Goal: Feedback & Contribution: Contribute content

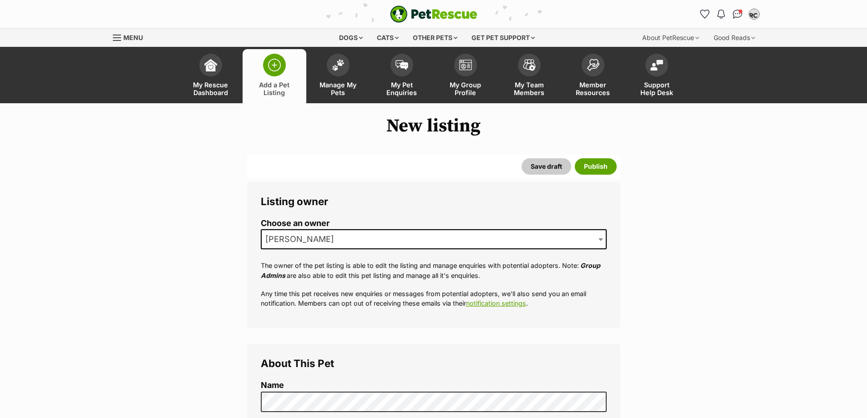
click at [551, 158] on button "Save draft" at bounding box center [547, 166] width 50 height 16
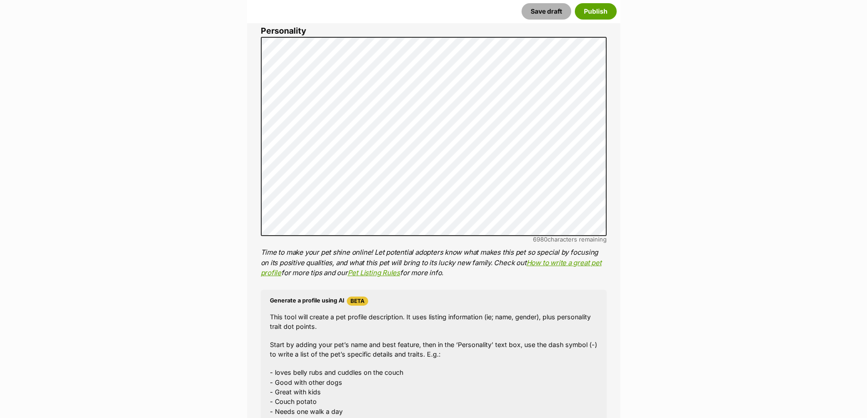
scroll to position [548, 0]
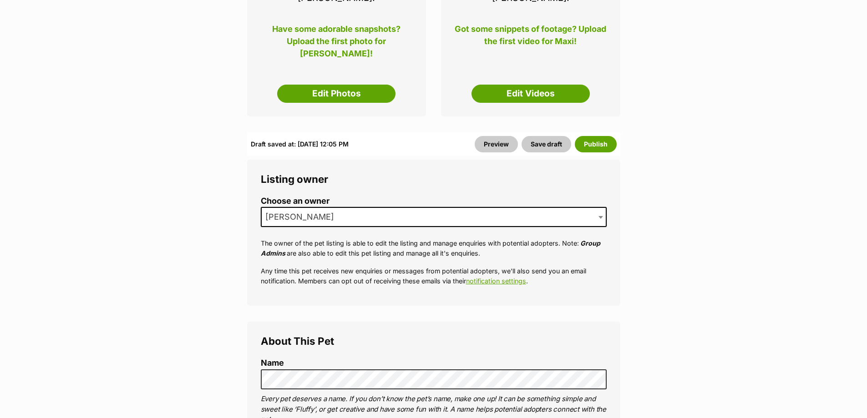
scroll to position [46, 0]
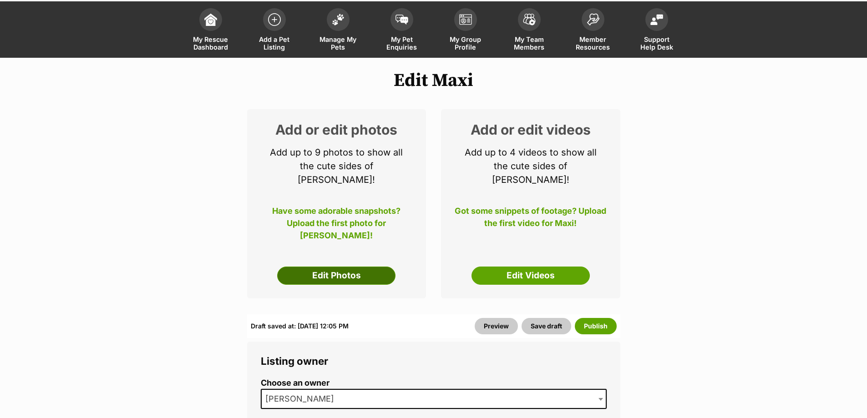
click at [363, 267] on link "Edit Photos" at bounding box center [336, 276] width 118 height 18
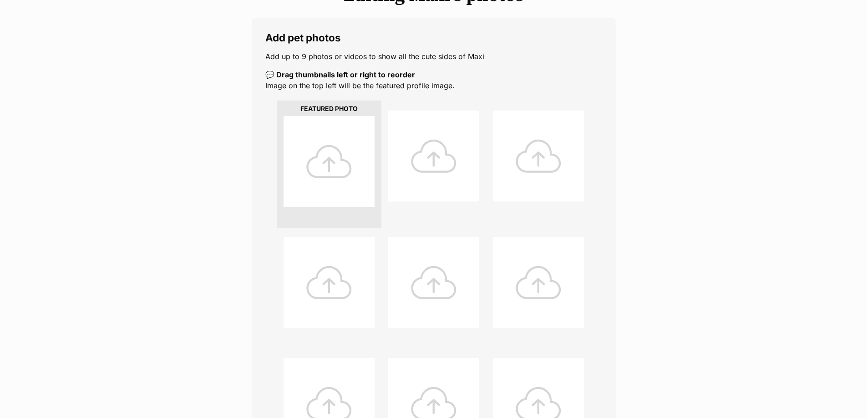
click at [330, 162] on div at bounding box center [329, 161] width 91 height 91
